Goal: Check status: Check status

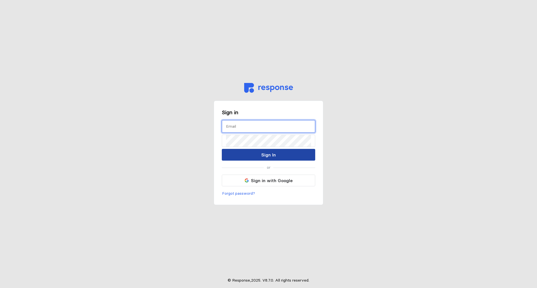
type input "[EMAIL_ADDRESS][DOMAIN_NAME]"
click at [252, 153] on button "Sign In" at bounding box center [268, 155] width 93 height 12
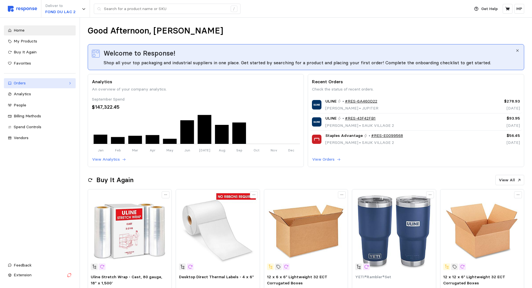
click at [24, 83] on div "Orders" at bounding box center [40, 83] width 52 height 6
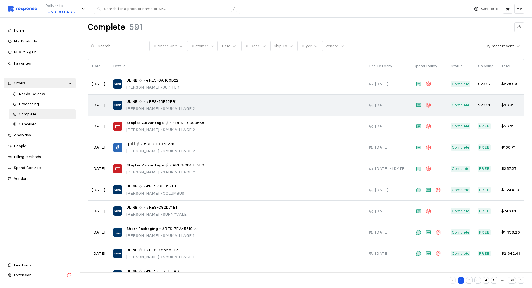
scroll to position [25, 0]
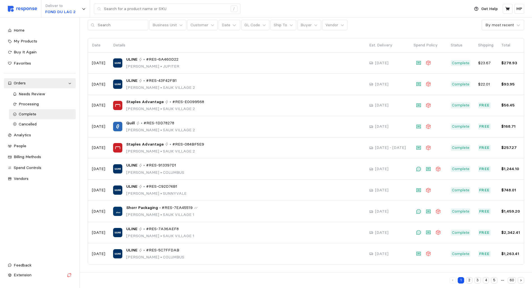
click at [470, 279] on button "2" at bounding box center [469, 280] width 6 height 6
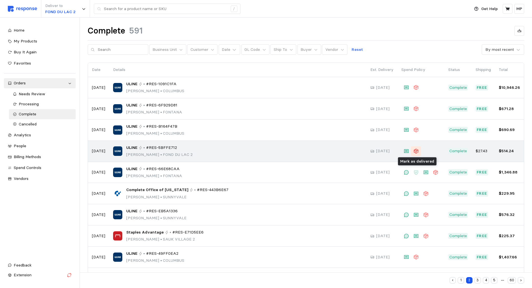
click at [415, 149] on icon at bounding box center [417, 151] width 6 height 6
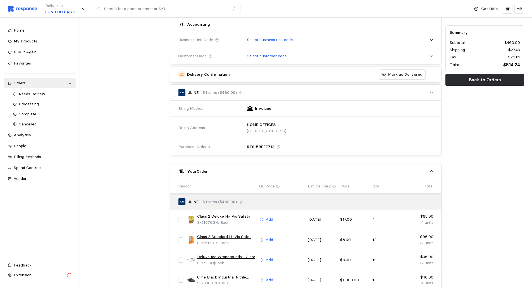
scroll to position [52, 0]
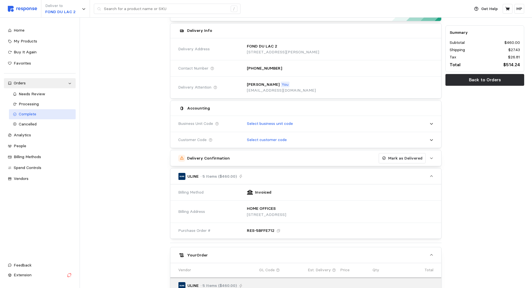
click at [34, 114] on span "Complete" at bounding box center [28, 113] width 18 height 5
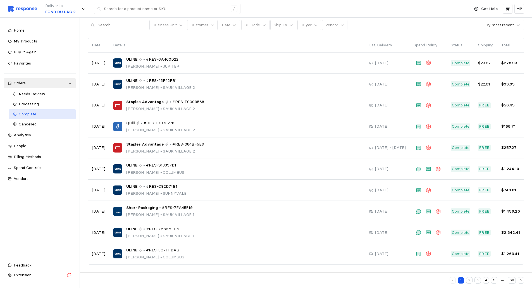
scroll to position [25, 0]
